Goal: Information Seeking & Learning: Learn about a topic

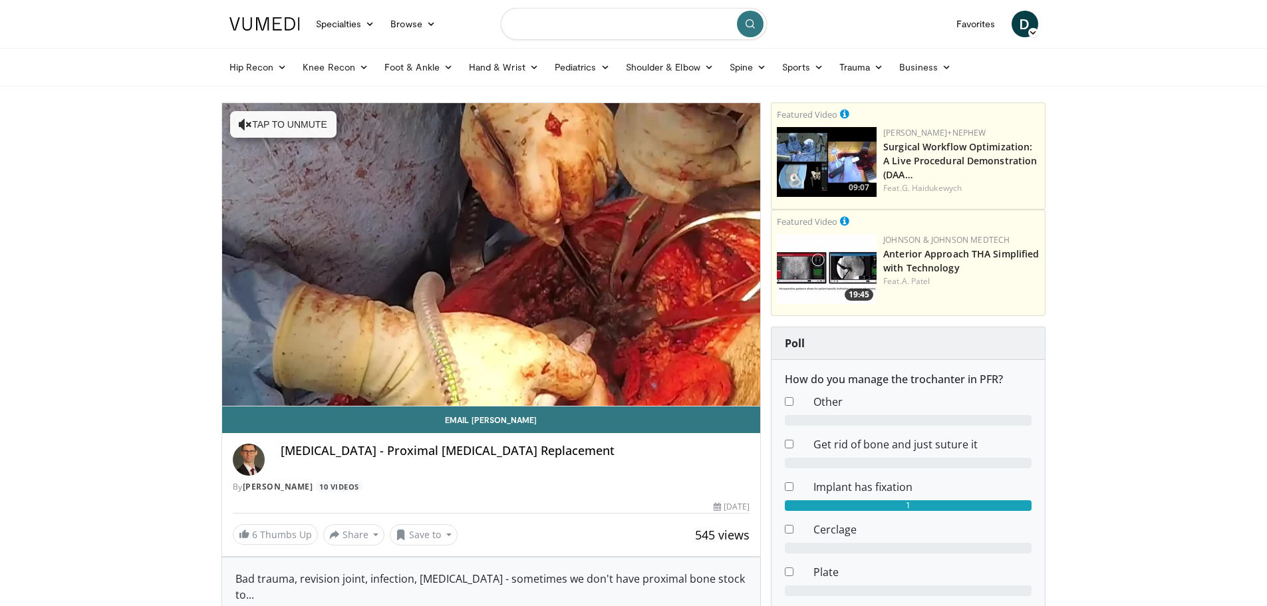
click at [590, 31] on input "Search topics, interventions" at bounding box center [634, 24] width 266 height 32
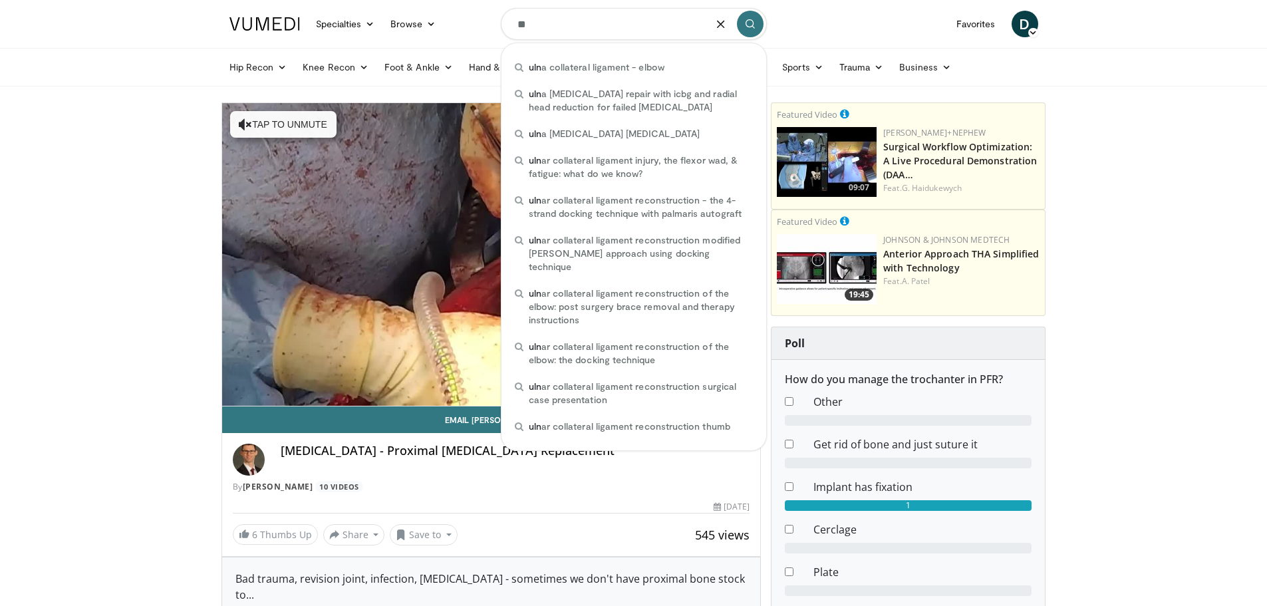
type input "*"
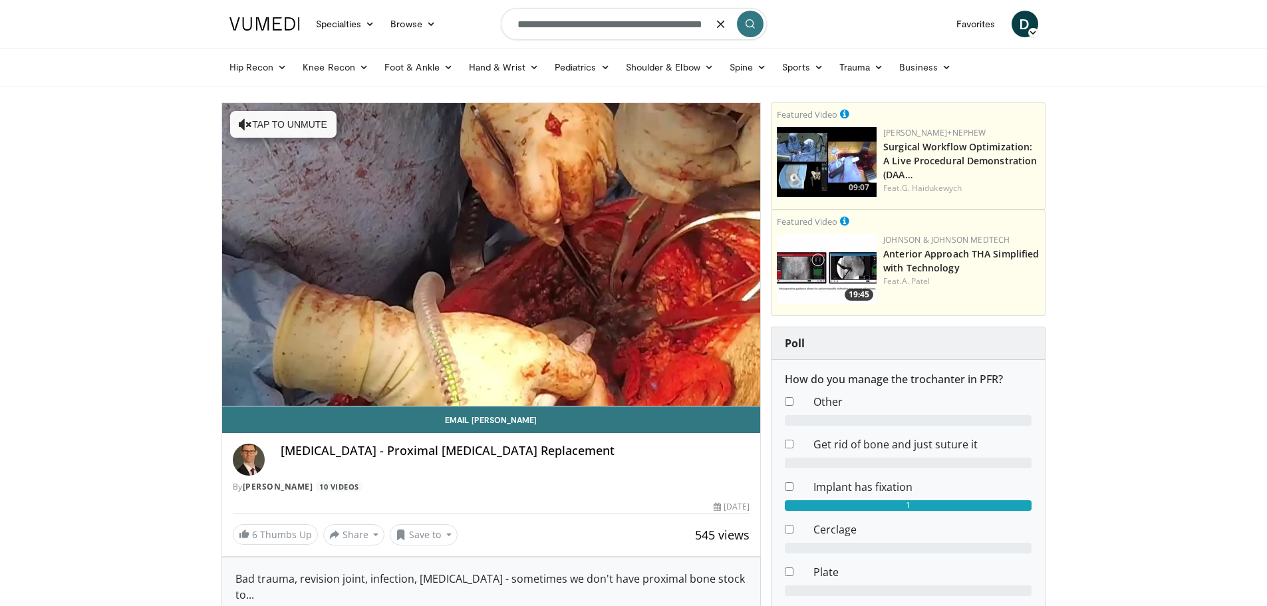
scroll to position [0, 25]
type input "**********"
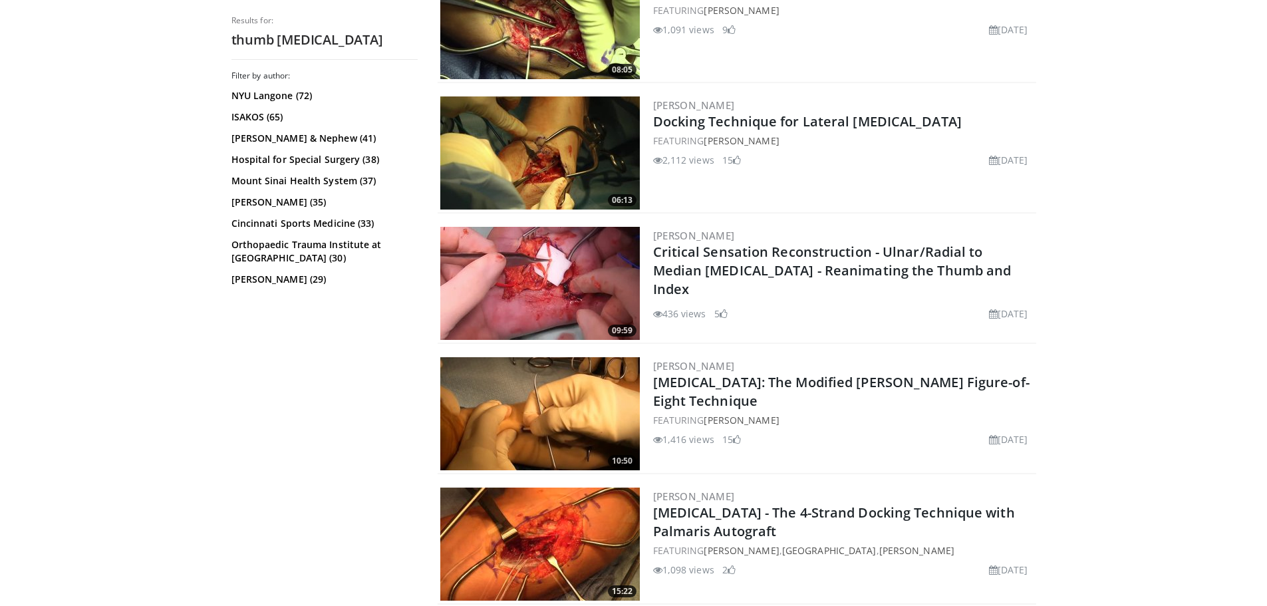
scroll to position [3059, 0]
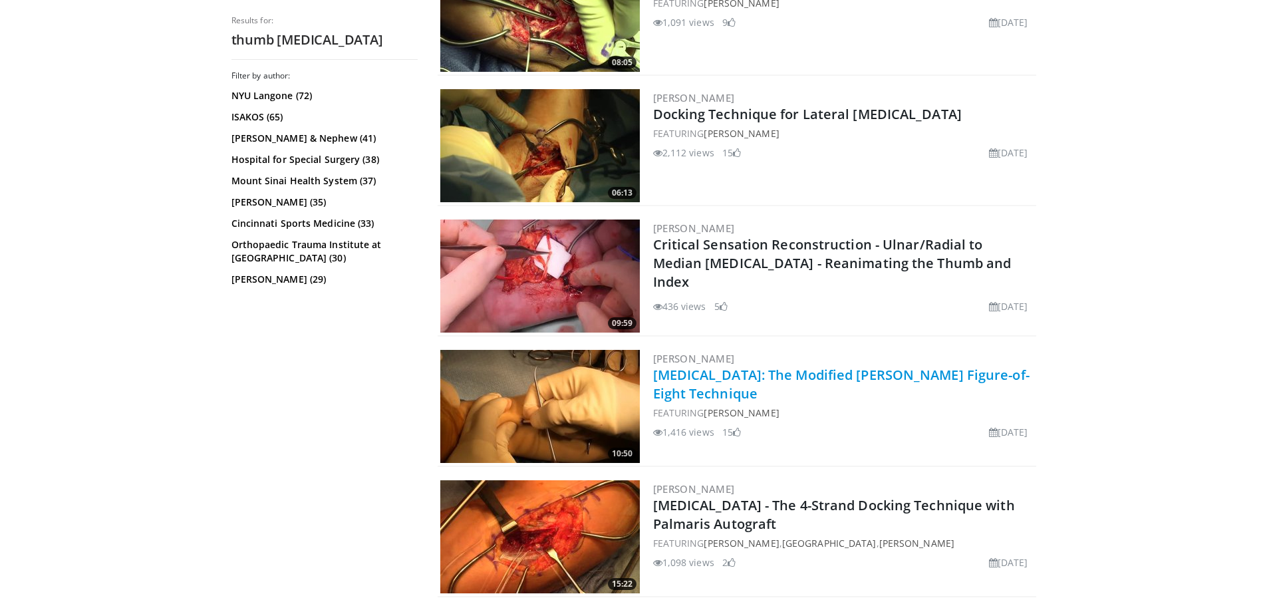
drag, startPoint x: 797, startPoint y: 365, endPoint x: 744, endPoint y: 387, distance: 58.2
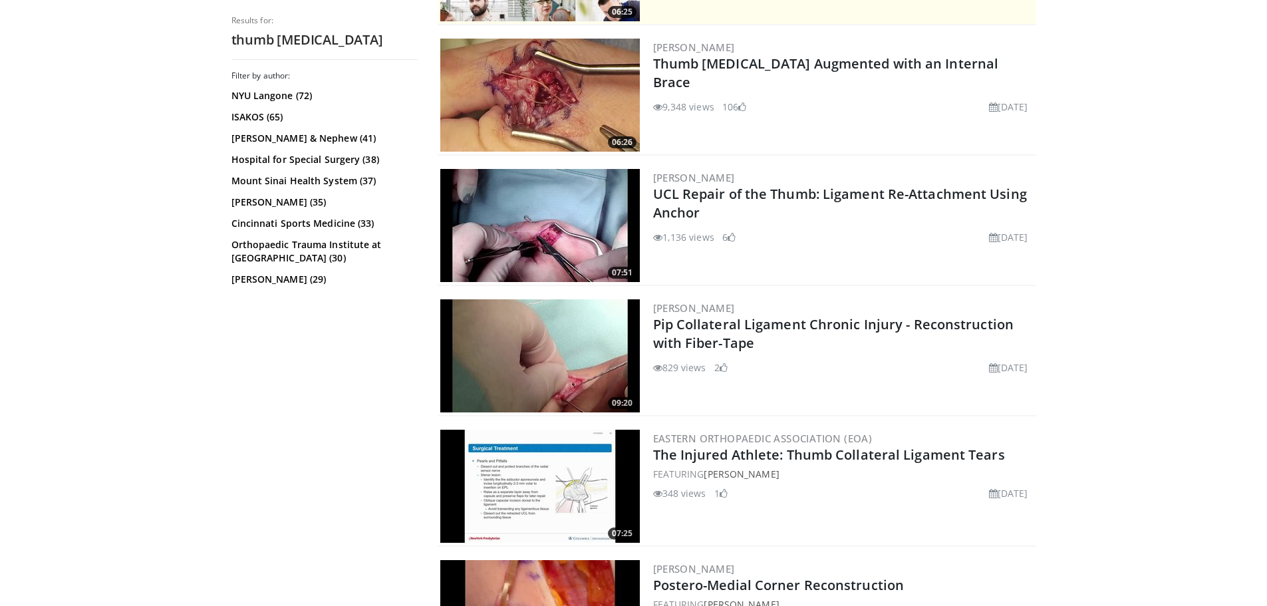
scroll to position [369, 0]
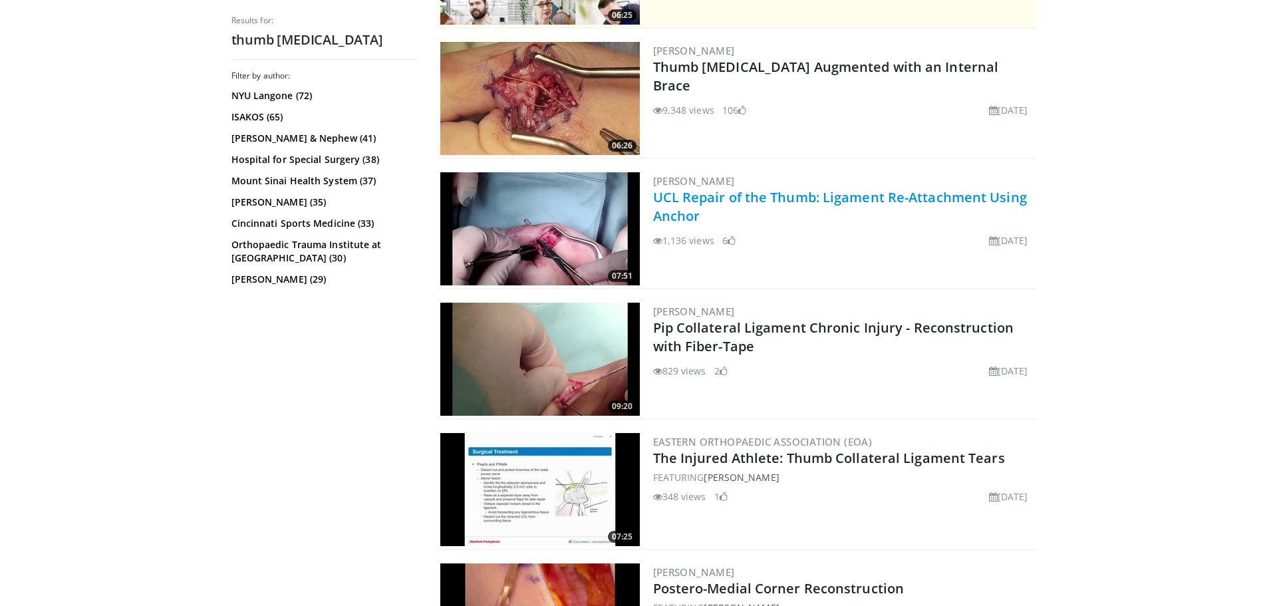
click at [867, 204] on link "UCL Repair of the Thumb: Ligament Re-Attachment Using Anchor" at bounding box center [840, 206] width 374 height 37
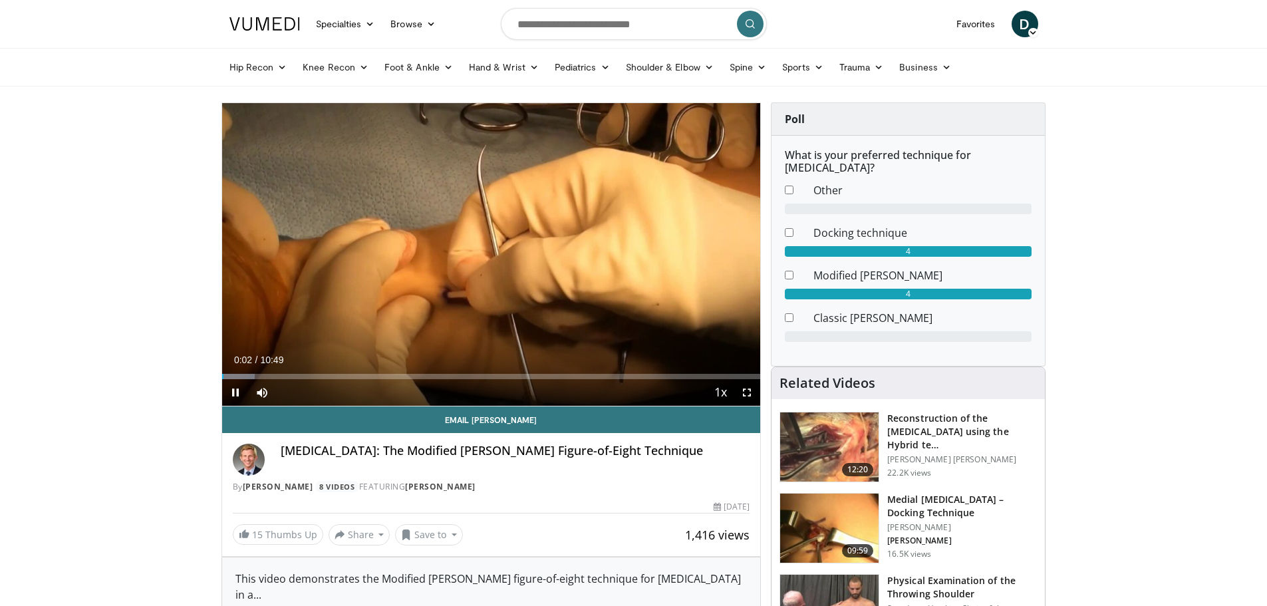
drag, startPoint x: 279, startPoint y: 385, endPoint x: 364, endPoint y: 390, distance: 86.0
click at [364, 390] on div "Current Time 0:02 / Duration 10:49 Pause Skip Backward Skip Forward Mute 100% L…" at bounding box center [491, 392] width 539 height 27
click at [247, 375] on div "Progress Bar" at bounding box center [247, 376] width 1 height 5
click at [362, 372] on div "Loaded : 15.27% 00:36 02:46" at bounding box center [491, 372] width 539 height 13
click at [455, 370] on div "Loaded : 38.19% 03:03 04:41" at bounding box center [491, 372] width 539 height 13
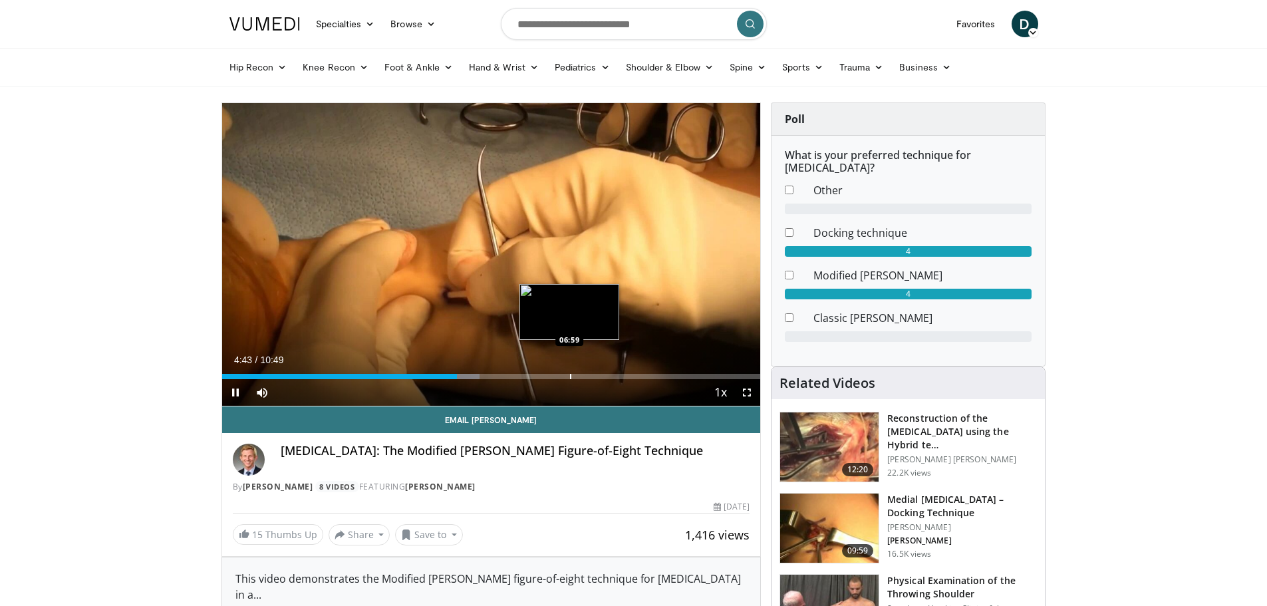
click at [570, 375] on div "Progress Bar" at bounding box center [570, 376] width 1 height 5
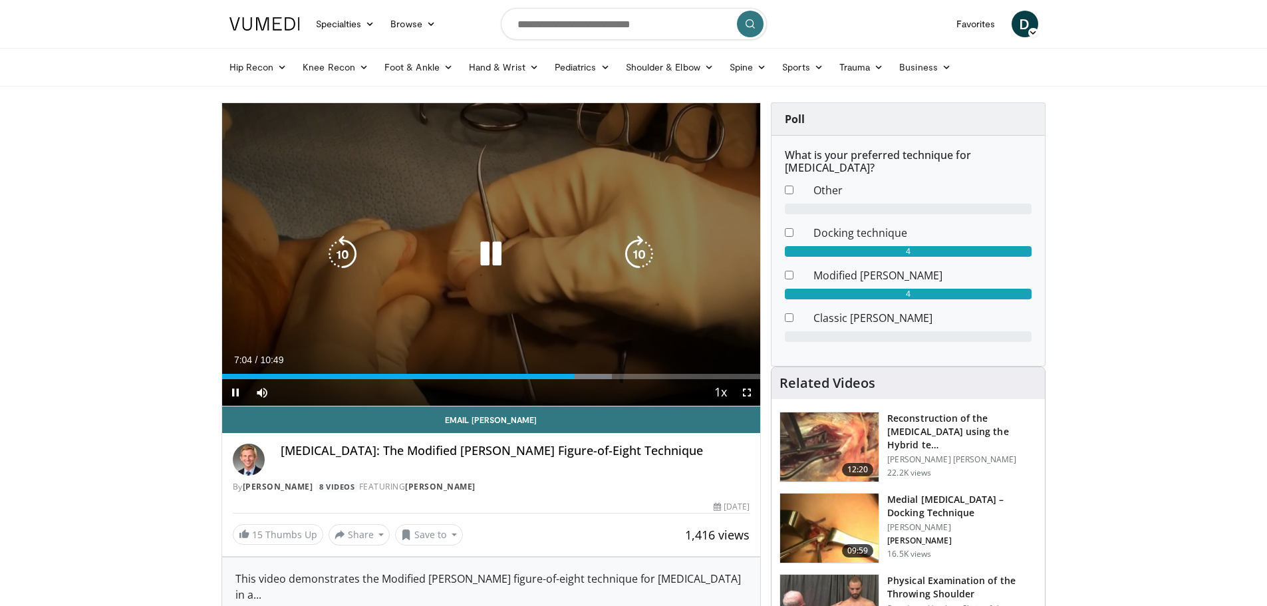
click at [441, 162] on div "10 seconds Tap to unmute" at bounding box center [491, 254] width 539 height 303
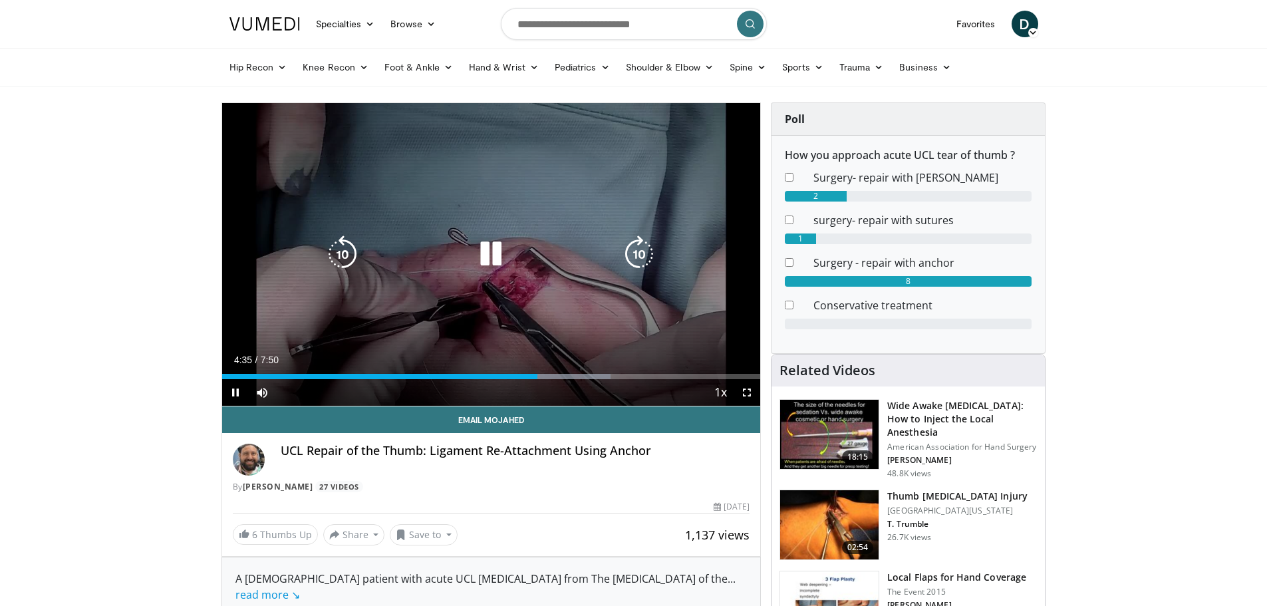
click at [618, 176] on div "10 seconds Tap to unmute" at bounding box center [491, 254] width 539 height 303
